Goal: Task Accomplishment & Management: Use online tool/utility

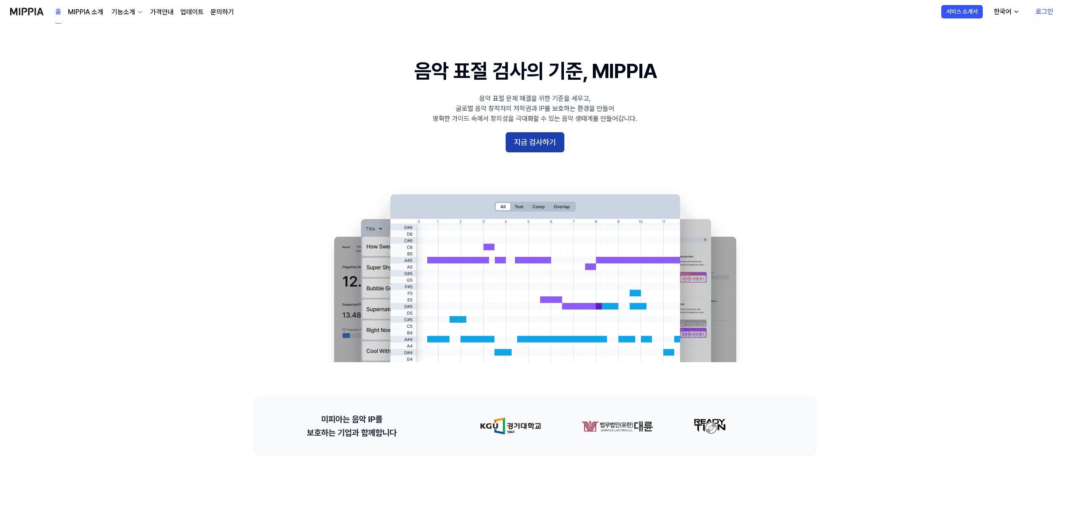
click at [521, 135] on button "지금 검사하기" at bounding box center [535, 142] width 59 height 20
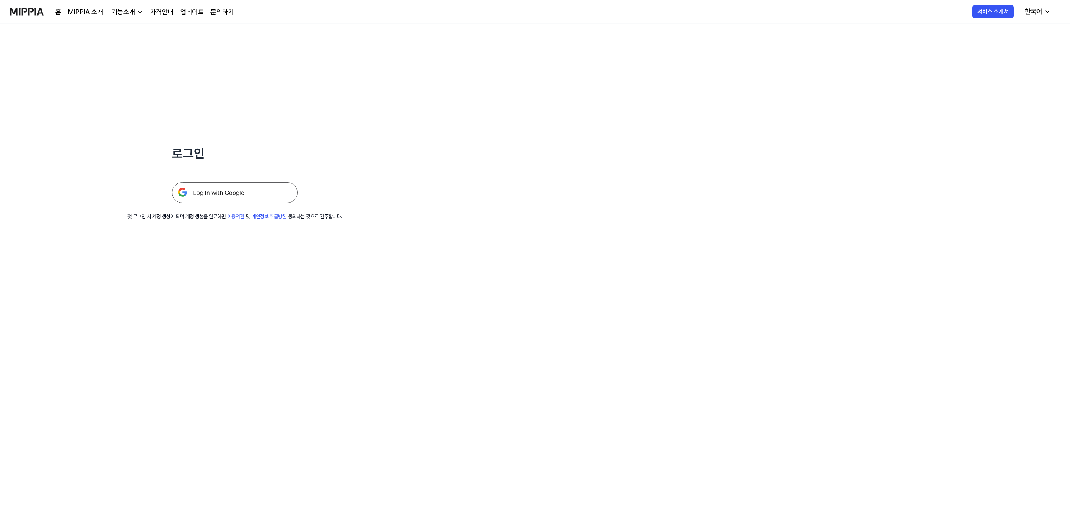
click at [282, 192] on img at bounding box center [235, 192] width 126 height 21
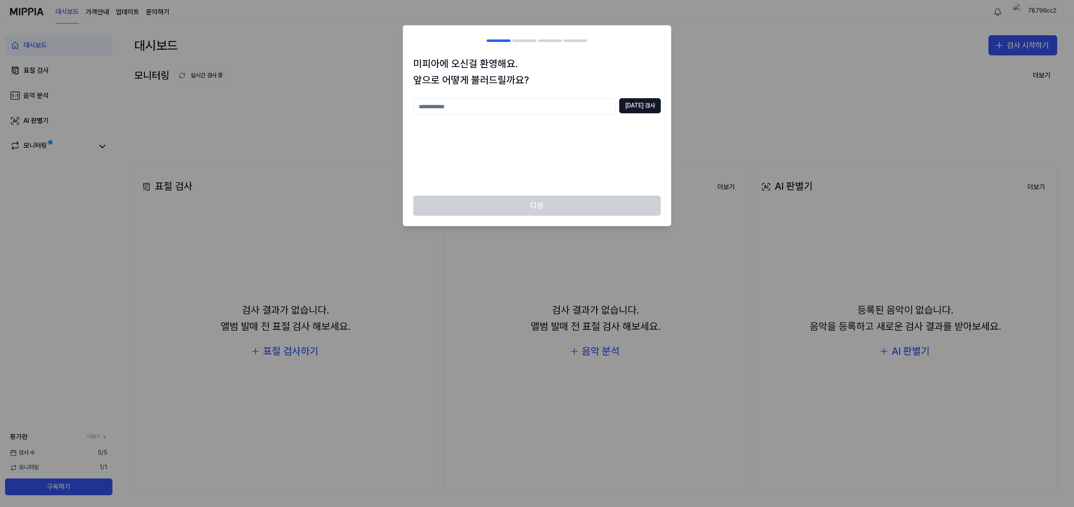
click at [568, 107] on input "text" at bounding box center [514, 106] width 203 height 17
type input "*"
type input "**"
click at [655, 112] on button "중복 검사" at bounding box center [640, 105] width 42 height 15
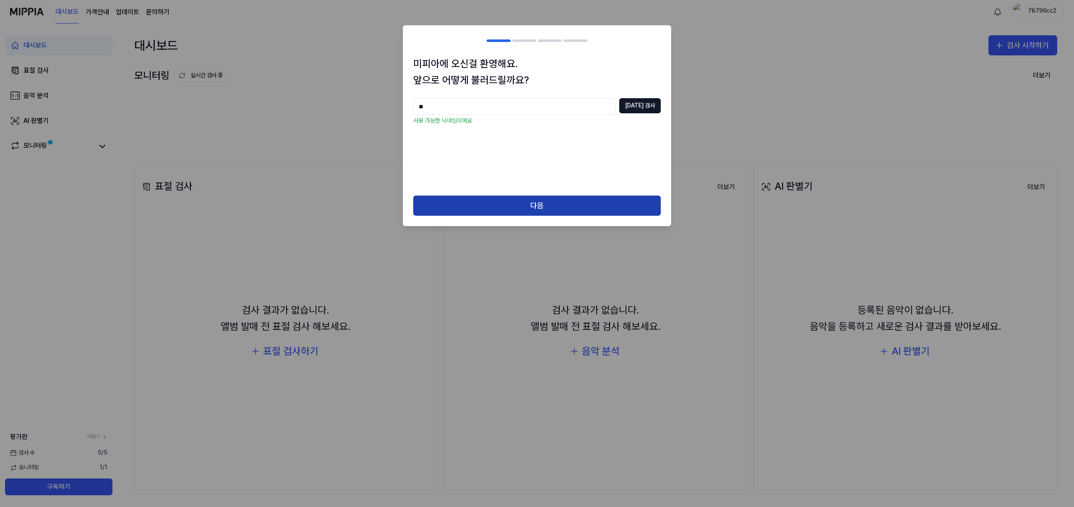
click at [591, 198] on button "다음" at bounding box center [536, 205] width 247 height 20
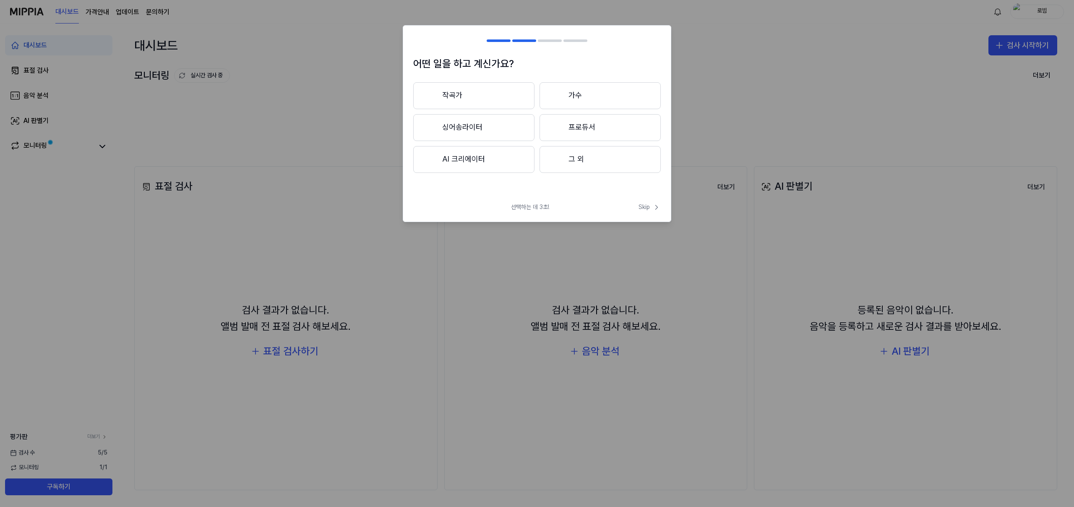
click at [488, 91] on button "작곡가" at bounding box center [473, 95] width 121 height 27
click at [582, 129] on button "3년 이상" at bounding box center [599, 128] width 121 height 28
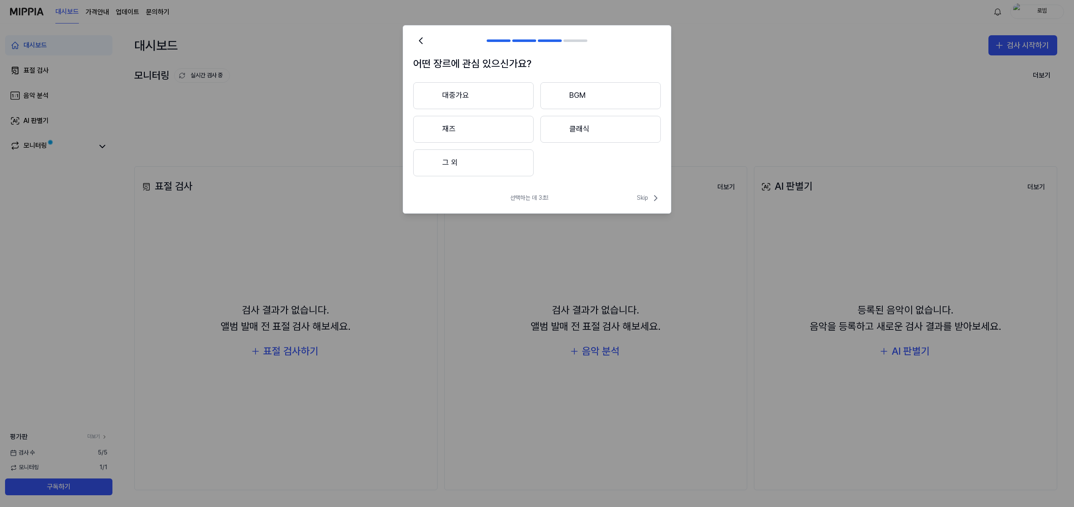
click at [486, 96] on button "대중가요" at bounding box center [473, 95] width 120 height 27
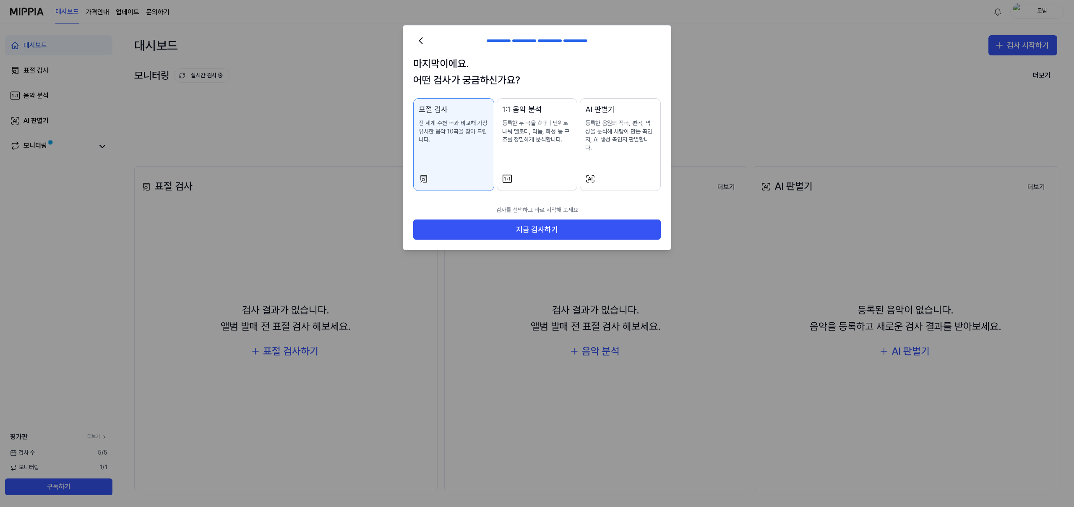
click at [531, 153] on div "1:1 음악 분석 등록한 두 곡을 4마디 단위로 나눠 멜로디, 리듬, 화성 등 구조를 정밀하게 분석합니다." at bounding box center [537, 132] width 70 height 57
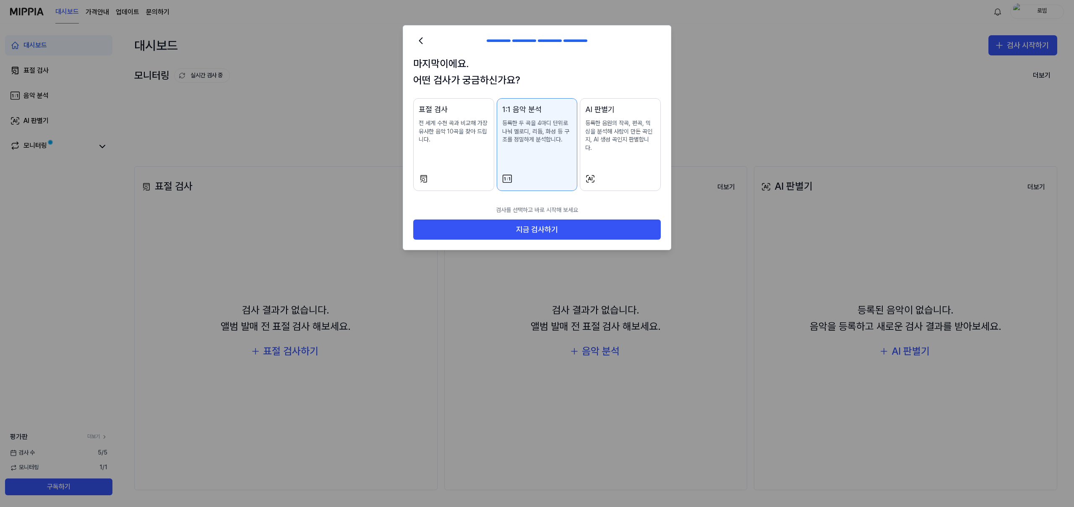
drag, startPoint x: 461, startPoint y: 141, endPoint x: 487, endPoint y: 162, distance: 33.1
click at [461, 142] on p "전 세계 수천 곡과 비교해 가장 유사한 음악 10곡을 찾아 드립니다." at bounding box center [454, 131] width 70 height 25
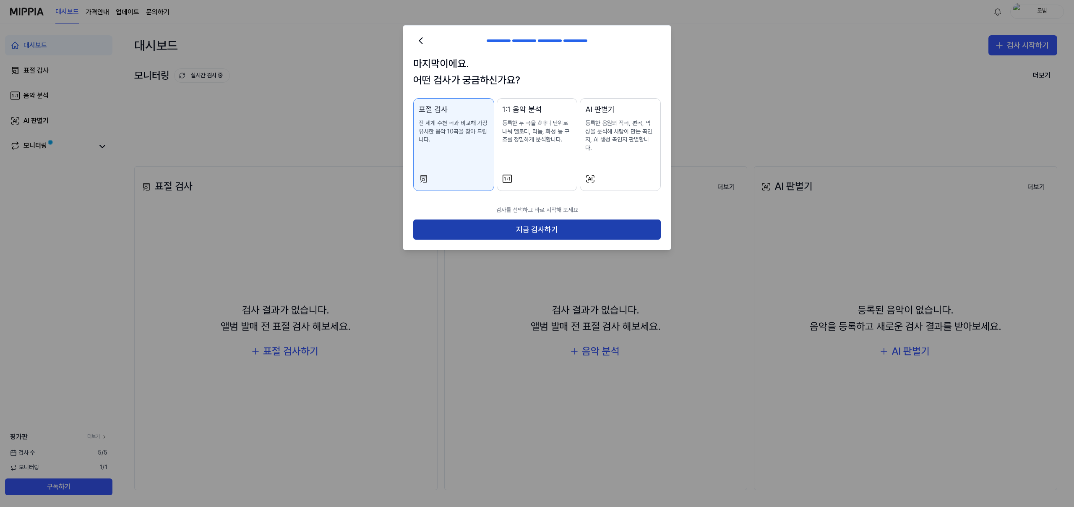
click at [535, 219] on button "지금 검사하기" at bounding box center [536, 229] width 247 height 20
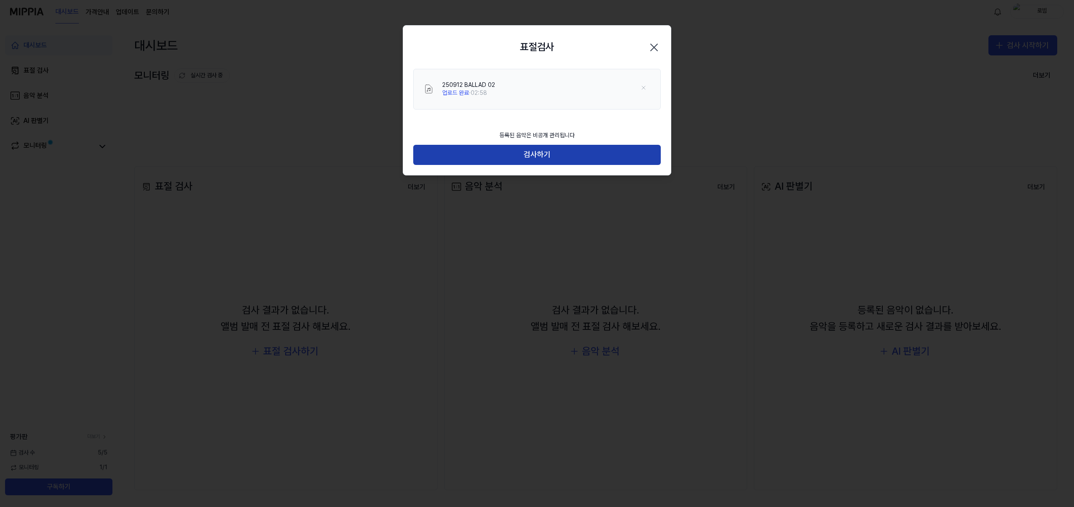
click at [543, 156] on button "검사하기" at bounding box center [536, 155] width 247 height 20
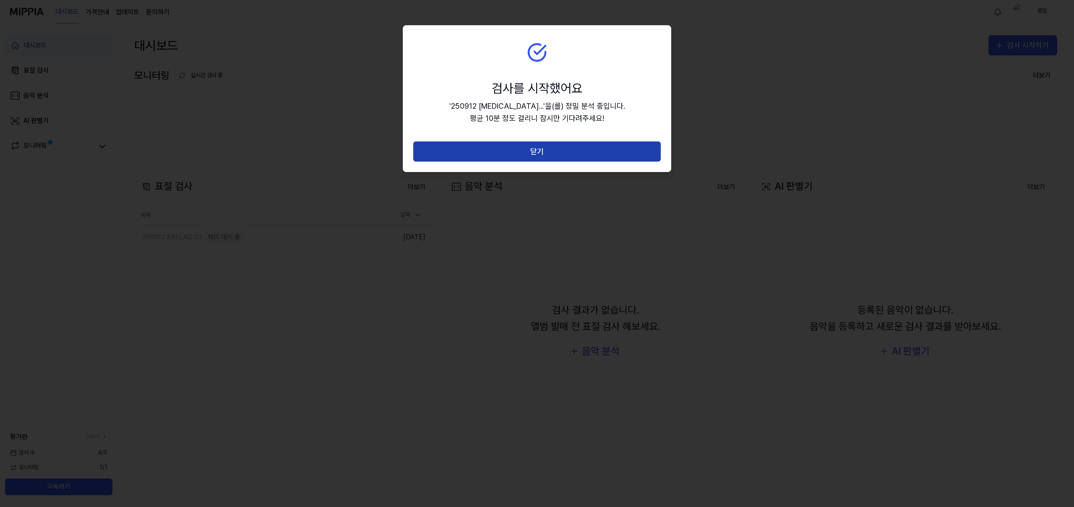
click at [539, 154] on button "닫기" at bounding box center [536, 151] width 247 height 20
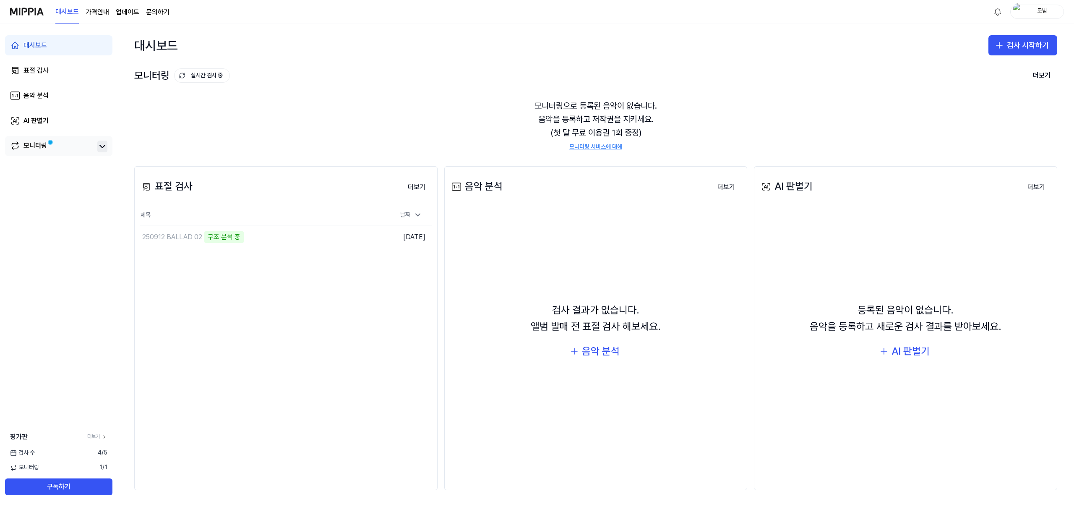
click at [104, 147] on icon at bounding box center [102, 146] width 10 height 10
click at [106, 150] on icon at bounding box center [102, 146] width 10 height 10
click at [340, 241] on button "이동하기" at bounding box center [344, 236] width 30 height 13
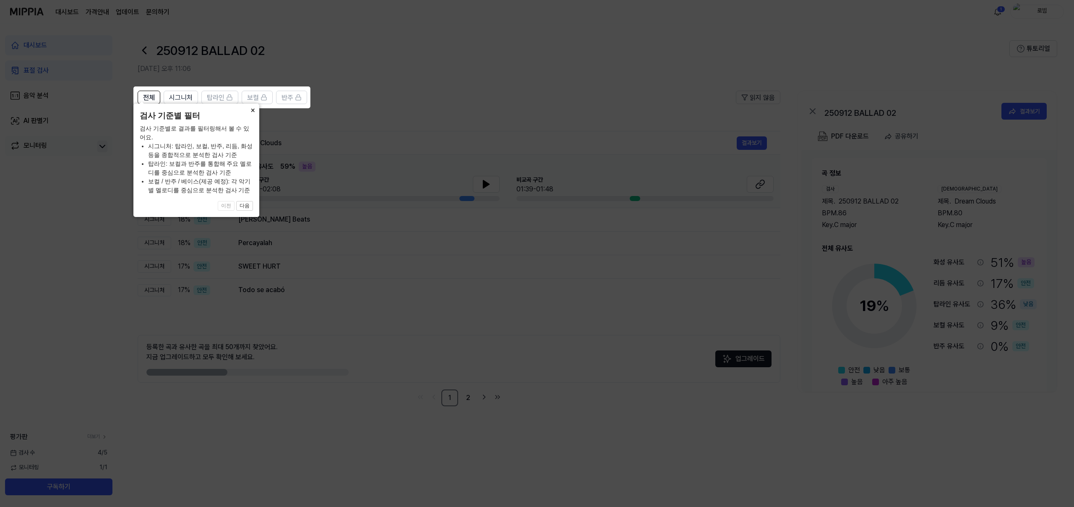
click at [251, 115] on button "×" at bounding box center [252, 110] width 13 height 12
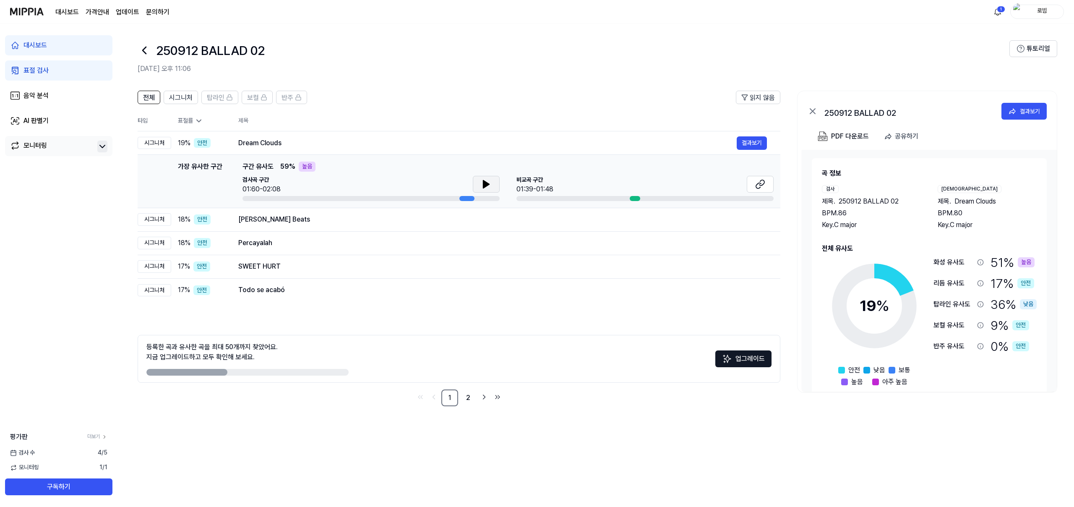
click at [490, 184] on icon at bounding box center [486, 184] width 10 height 10
click at [761, 185] on icon at bounding box center [760, 184] width 10 height 10
click at [677, 223] on div "Aao Manayen Jashne Muhabbat - Jhankar Beats" at bounding box center [487, 219] width 498 height 10
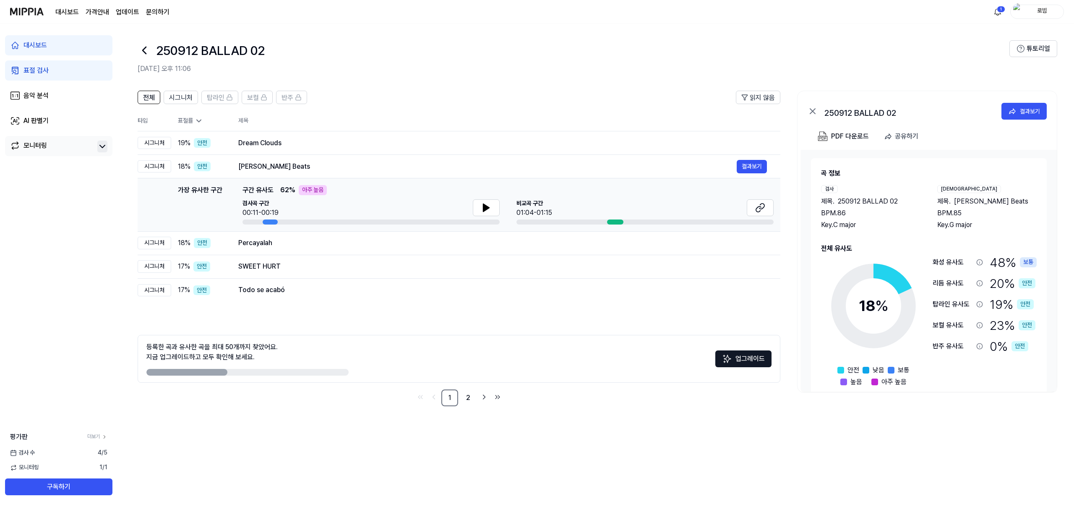
click at [502, 212] on div "검사곡 구간 00:11-00:19 비교곡 구간 01:04-01:15" at bounding box center [507, 211] width 531 height 25
click at [487, 211] on icon at bounding box center [486, 208] width 10 height 10
click at [760, 208] on icon at bounding box center [761, 205] width 5 height 5
click at [344, 251] on td "Percayalah 결과보기" at bounding box center [502, 242] width 555 height 23
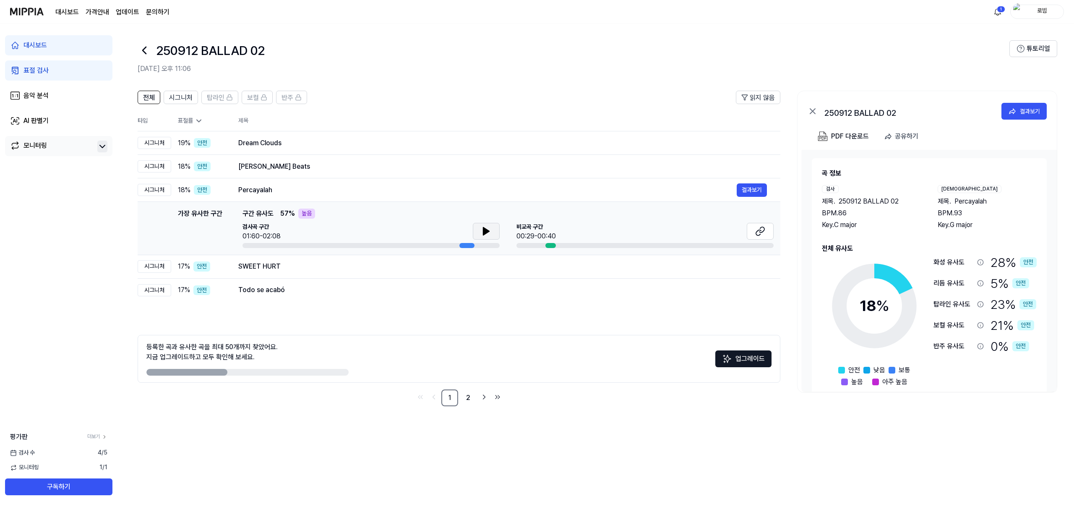
click at [489, 234] on icon at bounding box center [486, 231] width 10 height 10
click at [757, 231] on icon at bounding box center [760, 231] width 10 height 10
click at [421, 271] on div "SWEET HURT 결과보기" at bounding box center [502, 266] width 528 height 13
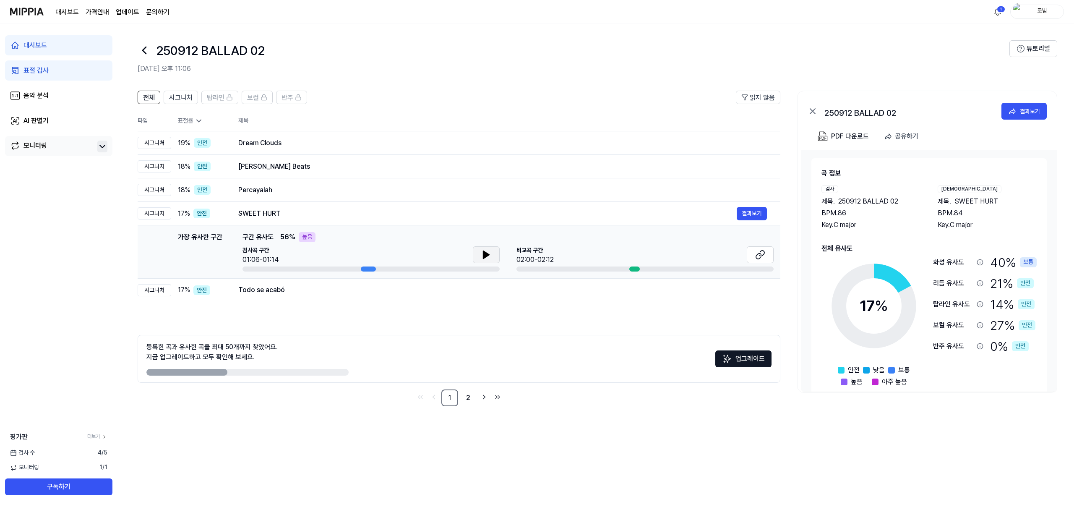
click at [487, 258] on icon at bounding box center [486, 255] width 10 height 10
click at [756, 257] on icon at bounding box center [758, 255] width 5 height 5
drag, startPoint x: 227, startPoint y: 372, endPoint x: 245, endPoint y: 372, distance: 18.5
click at [245, 372] on div at bounding box center [247, 372] width 202 height 7
click at [449, 296] on div "Todo se acabó 결과보기" at bounding box center [502, 289] width 528 height 13
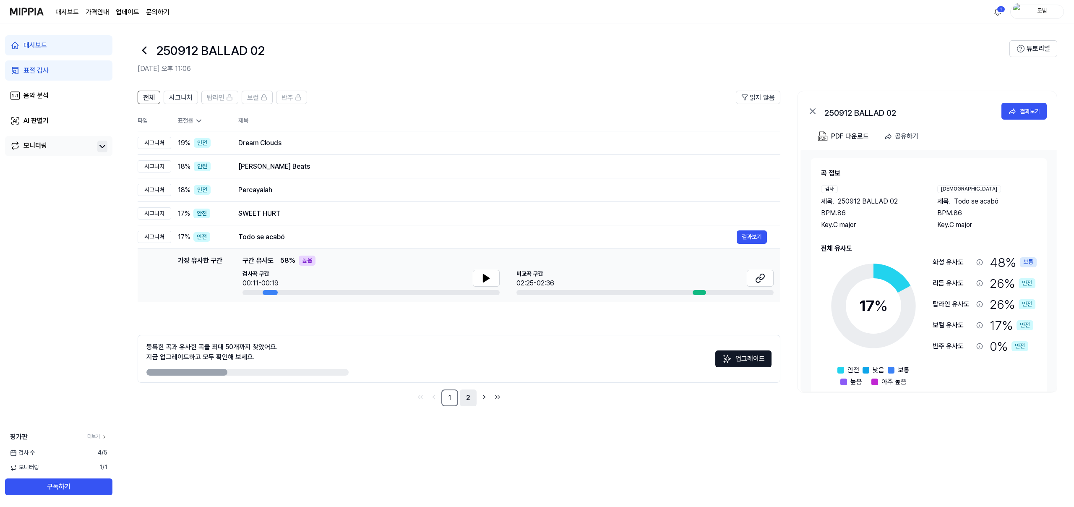
click at [468, 397] on link "2" at bounding box center [468, 397] width 17 height 17
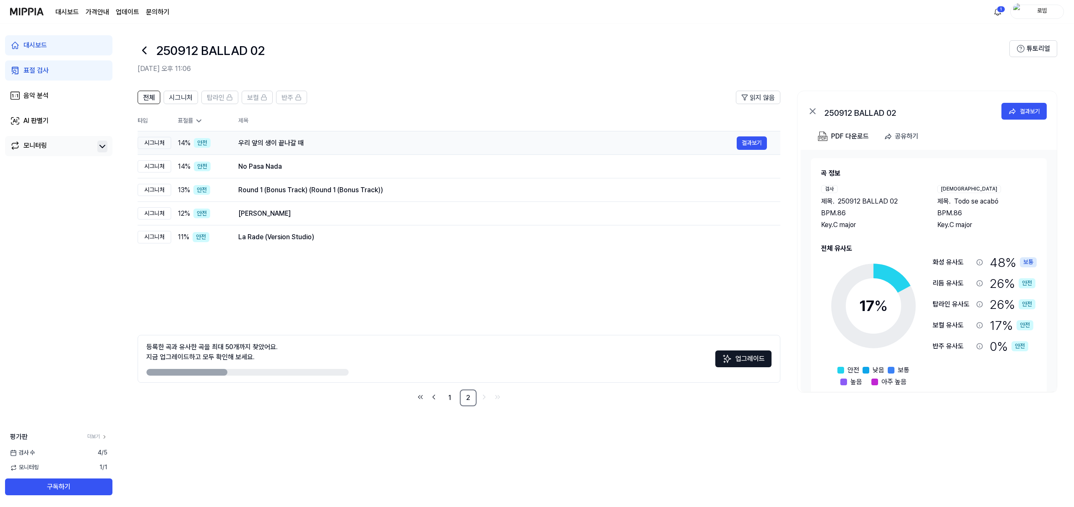
click at [337, 146] on div "우리 앞의 생이 끝나갈 때" at bounding box center [487, 143] width 498 height 10
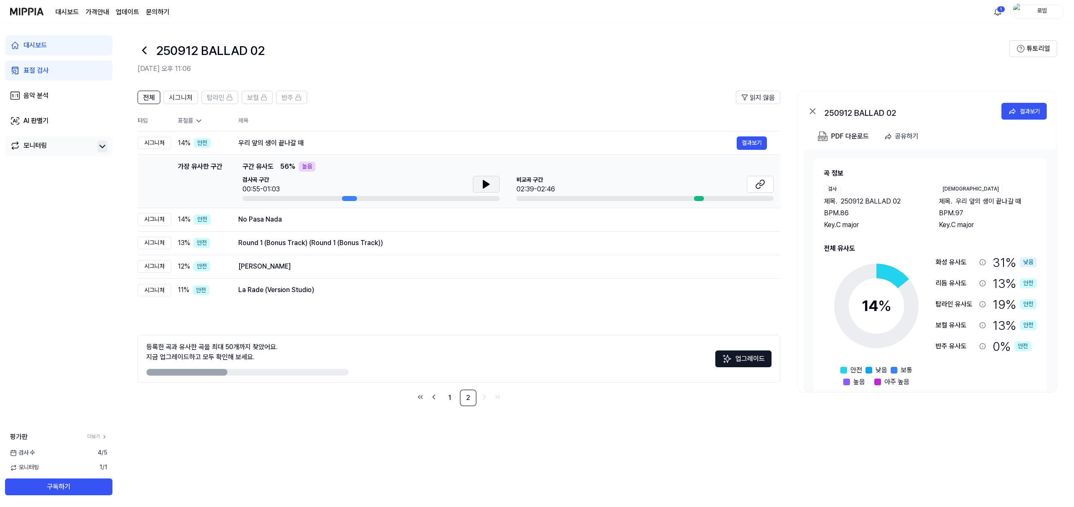
click at [489, 184] on icon at bounding box center [486, 184] width 10 height 10
click at [763, 185] on icon at bounding box center [760, 184] width 10 height 10
